Goal: Task Accomplishment & Management: Use online tool/utility

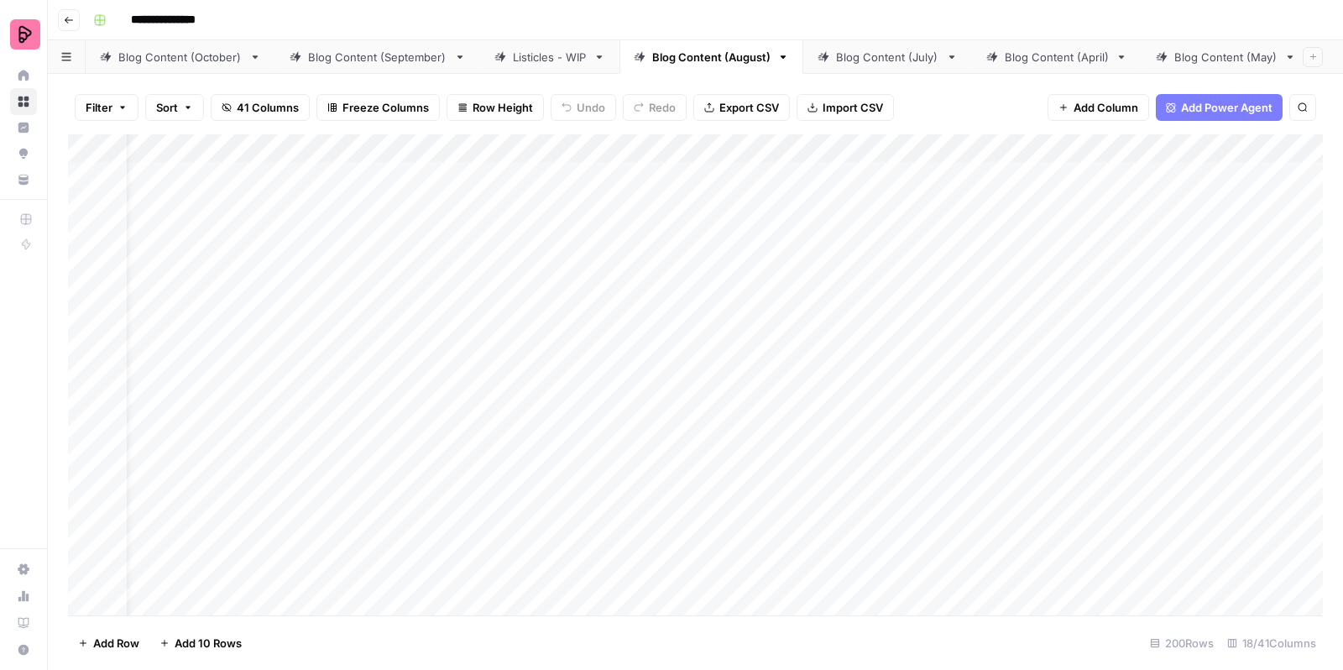
click at [191, 51] on div "Blog Content (October)" at bounding box center [180, 57] width 124 height 17
click at [806, 313] on div "Add Column" at bounding box center [695, 377] width 1255 height 486
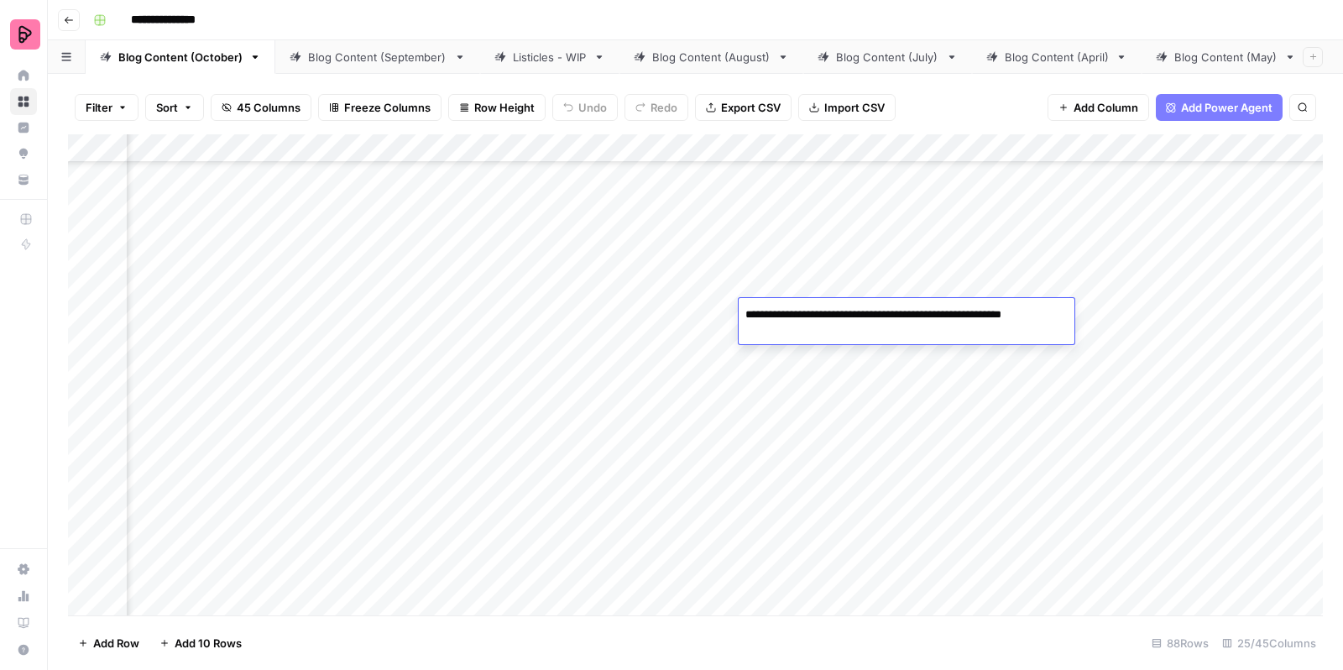
click at [788, 385] on div "Add Column" at bounding box center [695, 377] width 1255 height 486
click at [1095, 326] on div "Add Column" at bounding box center [695, 377] width 1255 height 486
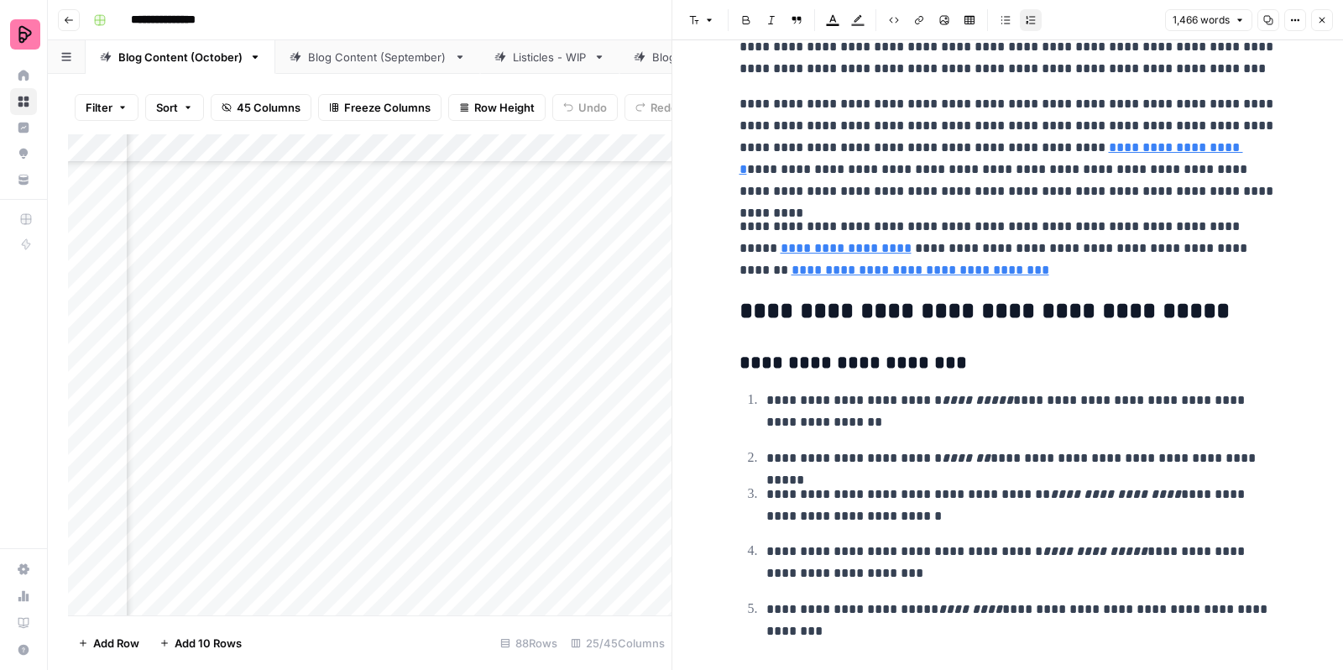
scroll to position [4636, 0]
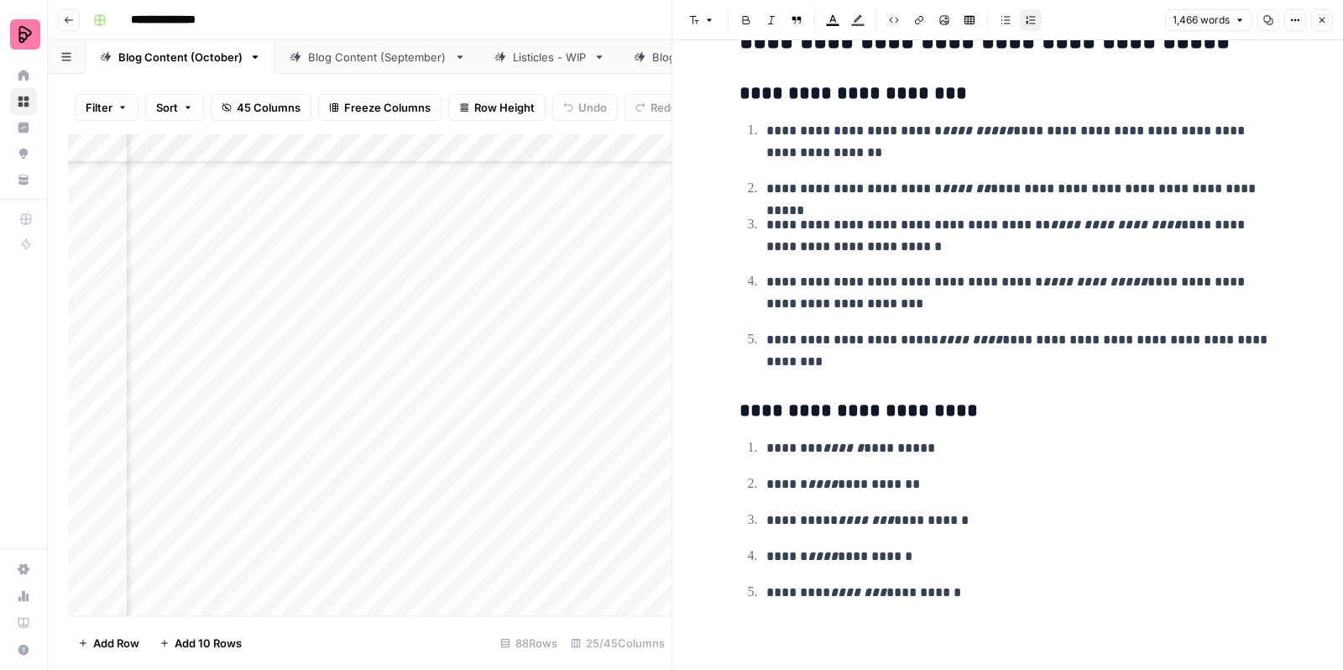
click at [1327, 17] on icon "button" at bounding box center [1322, 20] width 10 height 10
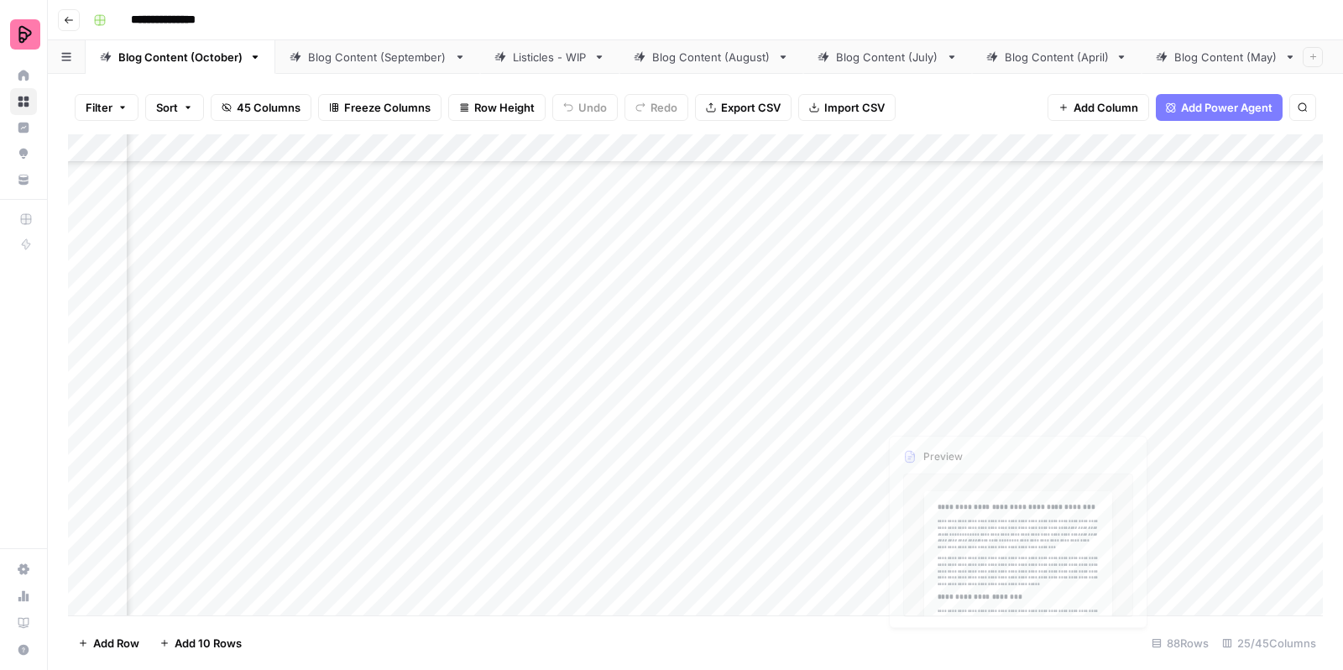
scroll to position [2814, 1097]
click at [1105, 303] on div "Add Column" at bounding box center [695, 377] width 1255 height 486
